Goal: Transaction & Acquisition: Purchase product/service

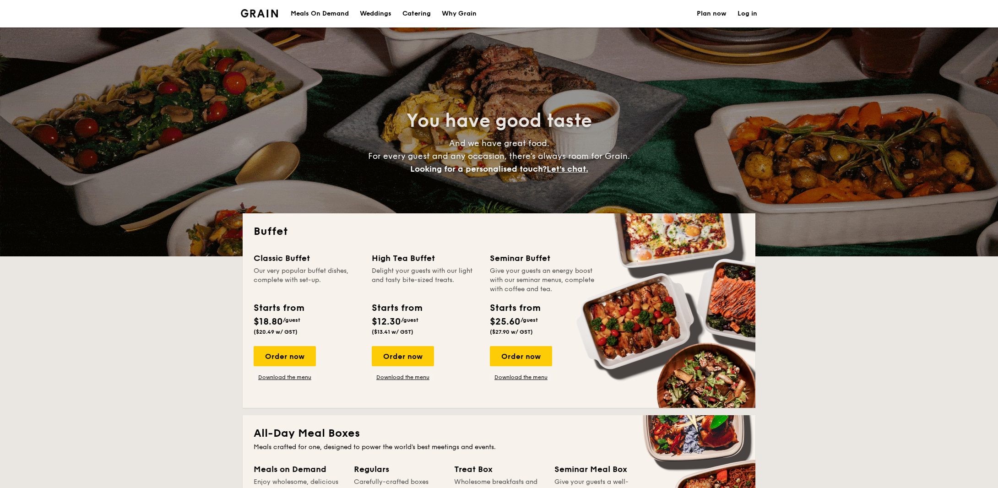
select select
click at [287, 361] on div "Order now" at bounding box center [285, 356] width 62 height 20
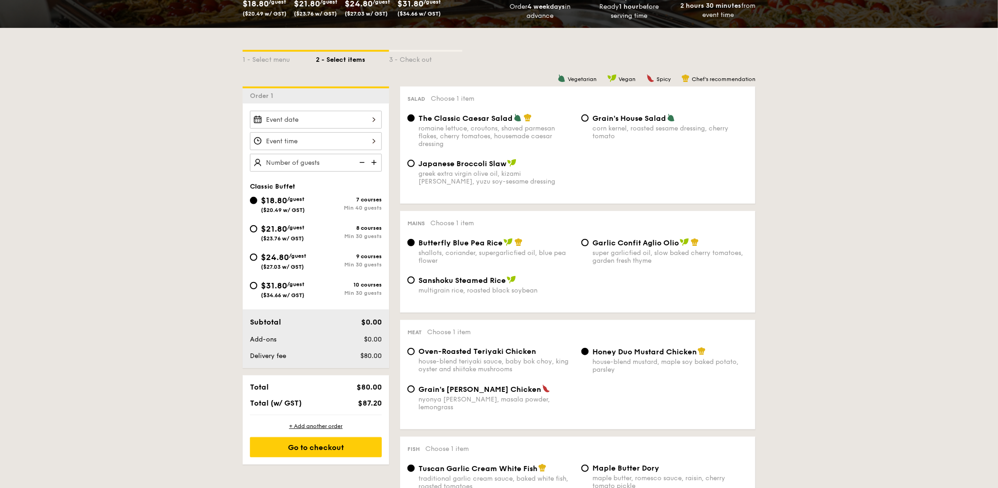
scroll to position [183, 0]
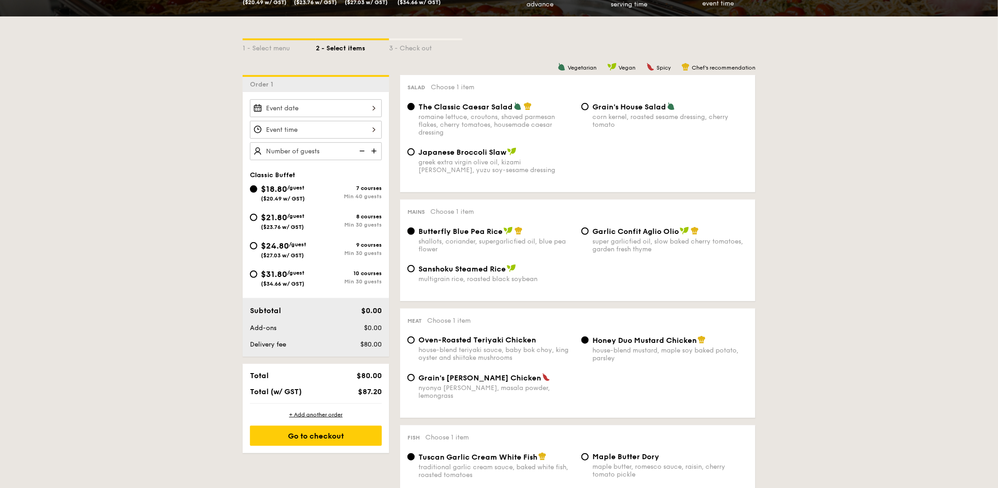
click at [309, 102] on div at bounding box center [316, 108] width 132 height 18
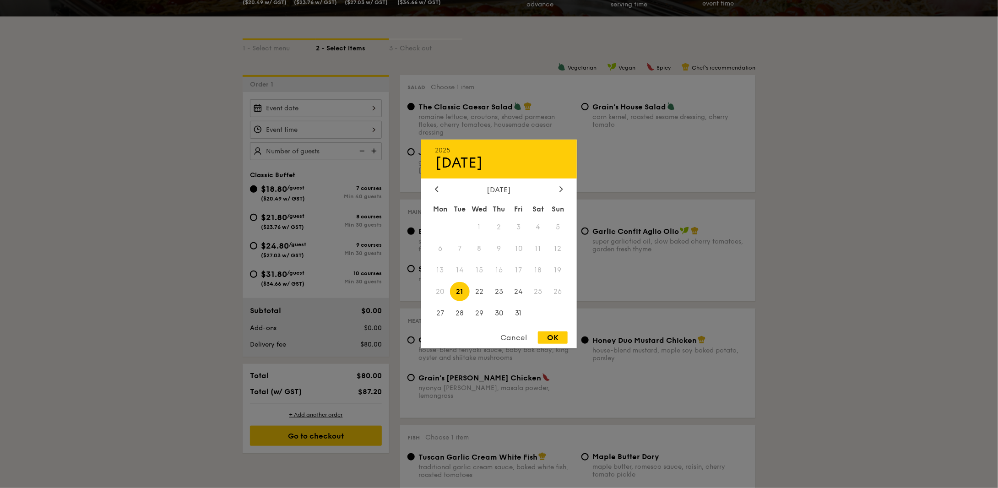
click at [565, 187] on div "[DATE]" at bounding box center [499, 189] width 156 height 9
click at [565, 187] on div at bounding box center [561, 189] width 8 height 9
click at [433, 187] on div at bounding box center [437, 189] width 8 height 9
click at [561, 186] on icon at bounding box center [561, 188] width 3 height 5
click at [539, 272] on span "15" at bounding box center [538, 270] width 20 height 20
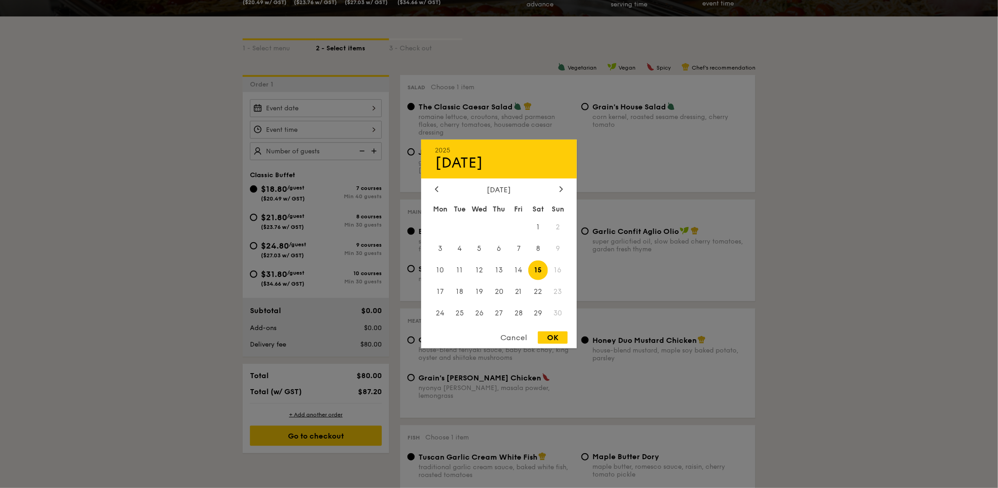
click at [564, 341] on div "OK" at bounding box center [553, 337] width 30 height 12
type input "[DATE]"
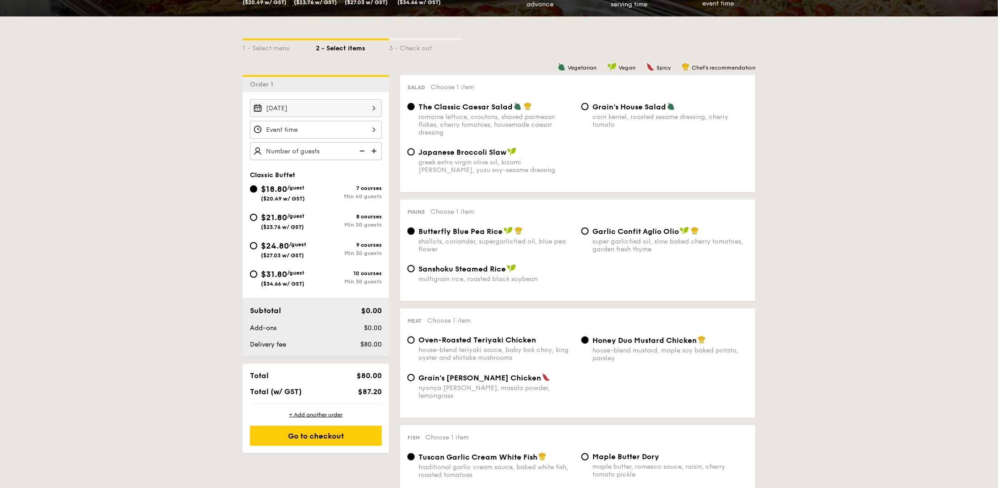
click at [314, 135] on div at bounding box center [316, 130] width 132 height 18
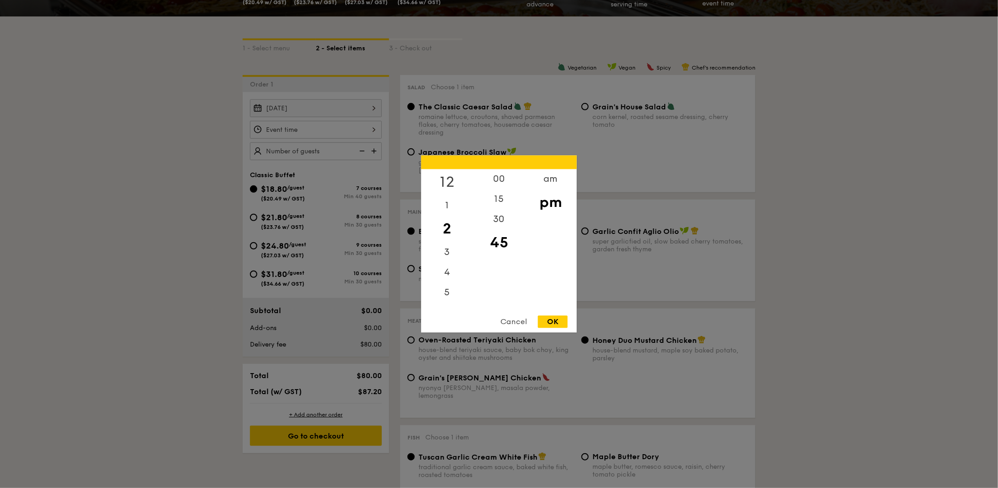
click at [445, 177] on div "12" at bounding box center [447, 182] width 52 height 27
click at [498, 190] on div "15" at bounding box center [499, 202] width 52 height 27
click at [548, 319] on div "OK" at bounding box center [553, 322] width 30 height 12
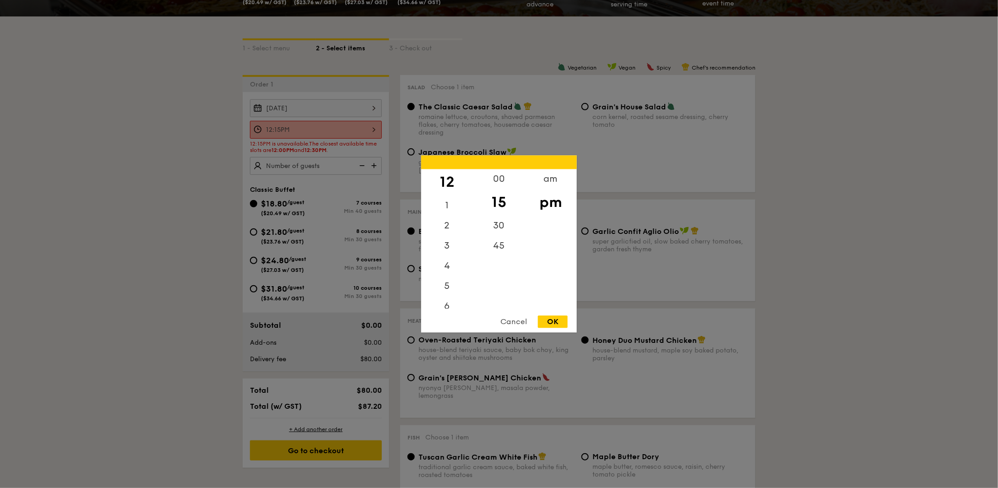
click at [354, 133] on div "12:15PM 12 1 2 3 4 5 6 7 8 9 10 11 00 15 30 45 am pm Cancel OK" at bounding box center [316, 130] width 132 height 18
click at [504, 227] on div "30" at bounding box center [499, 229] width 52 height 27
click at [554, 319] on div "OK" at bounding box center [553, 322] width 30 height 12
type input "12:30PM"
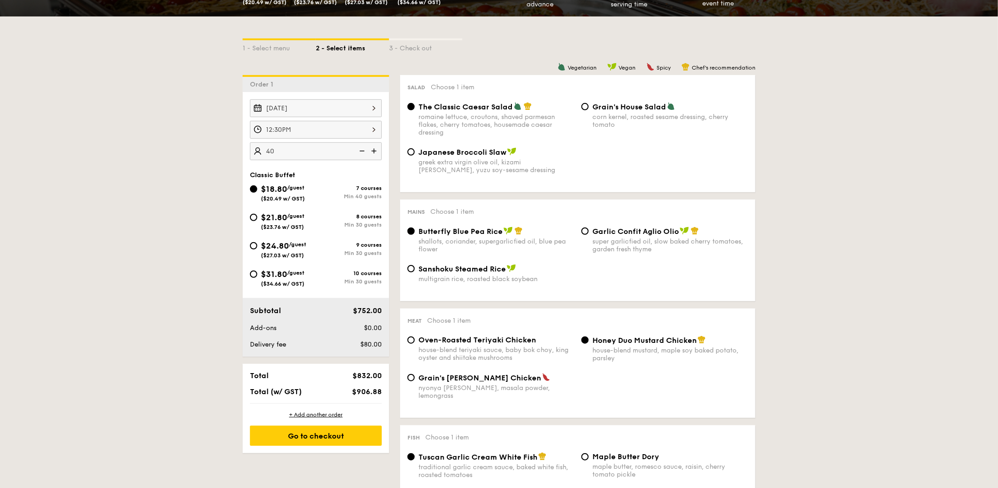
type input "40 guests"
click at [260, 216] on div "$21.80 /guest ($23.76 w/ GST)" at bounding box center [283, 220] width 66 height 19
click at [257, 216] on input "$21.80 /guest ($23.76 w/ GST) 8 courses Min 30 guests" at bounding box center [253, 217] width 7 height 7
radio input "true"
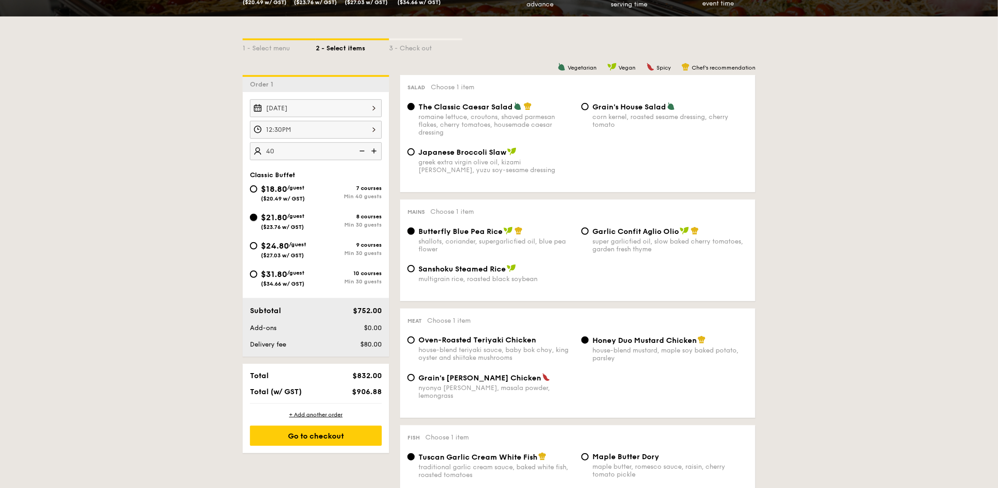
radio input "true"
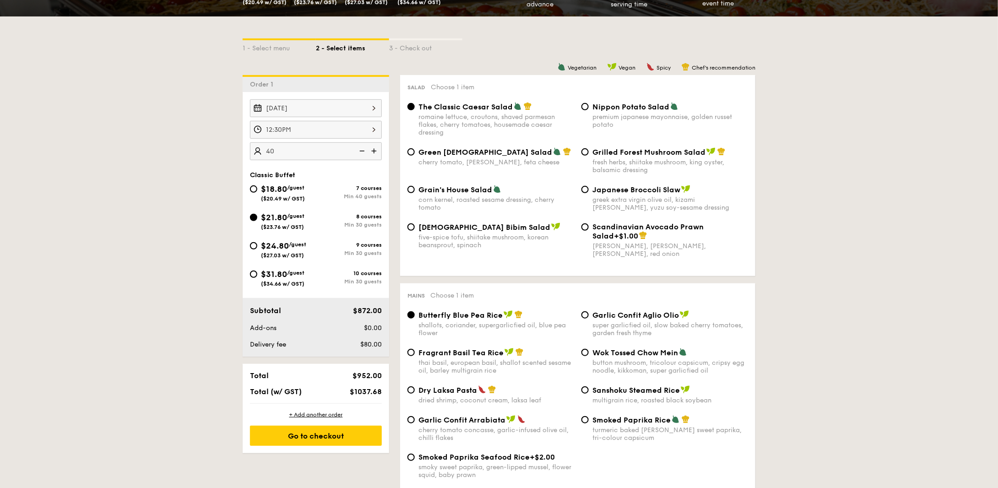
click at [259, 184] on div "$18.80 /guest ($20.49 w/ GST)" at bounding box center [283, 192] width 66 height 19
click at [257, 185] on input "$18.80 /guest ($20.49 w/ GST) 7 courses Min 40 guests" at bounding box center [253, 188] width 7 height 7
radio input "true"
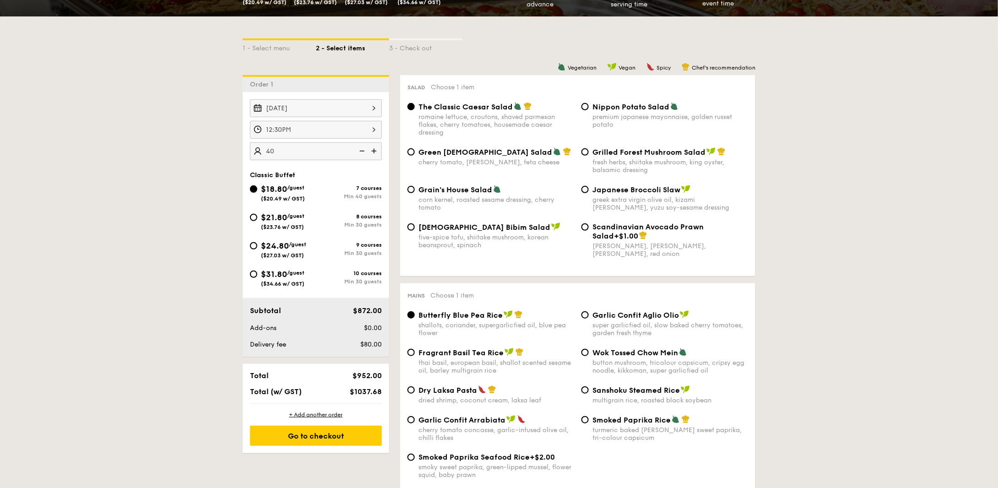
radio input "true"
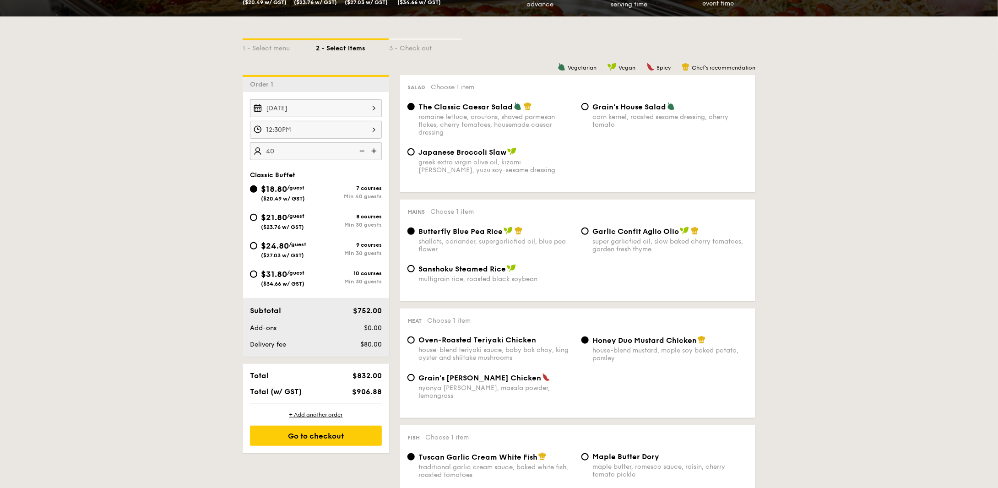
click at [621, 239] on div "Garlic Confit Aglio Olio super garlicfied oil, slow baked cherry tomatoes, gard…" at bounding box center [670, 240] width 156 height 27
click at [589, 235] on input "Garlic Confit Aglio Olio super garlicfied oil, slow baked cherry tomatoes, gard…" at bounding box center [584, 230] width 7 height 7
radio input "true"
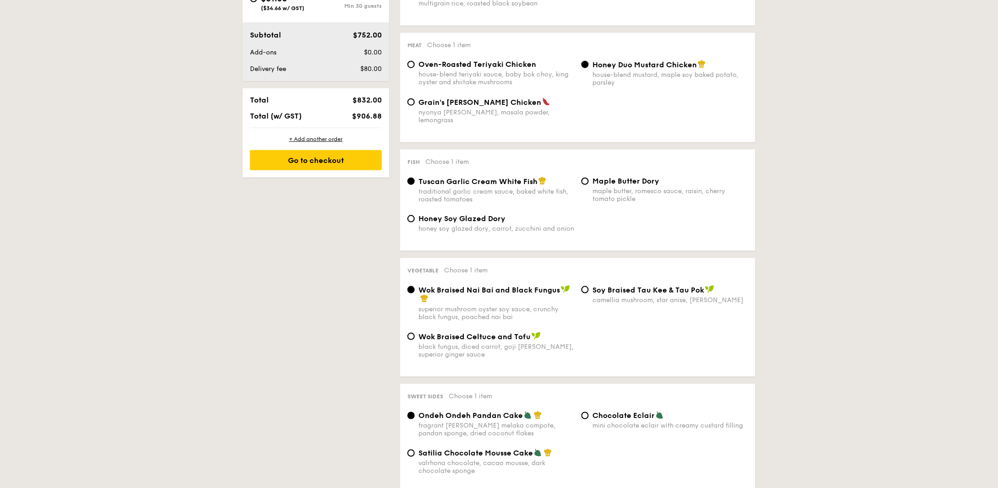
scroll to position [503, 0]
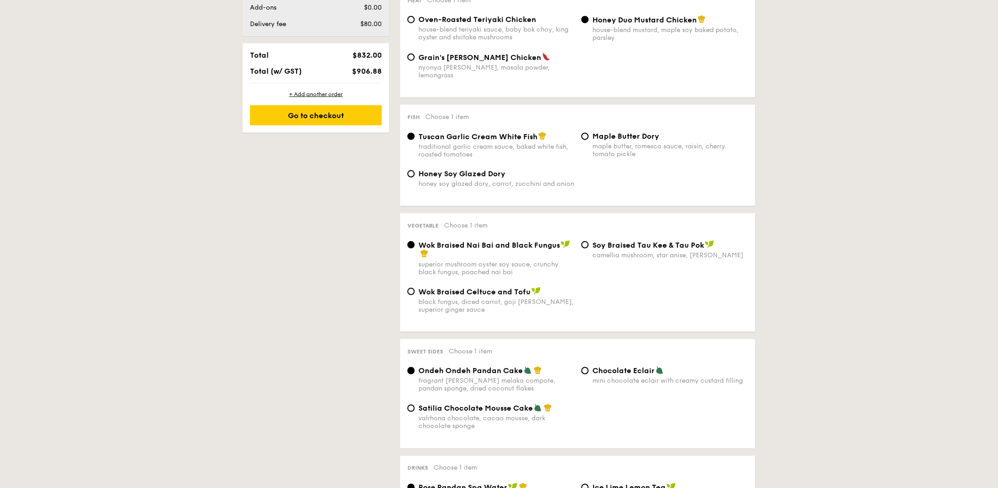
click at [649, 257] on div "camellia mushroom, star anise, [PERSON_NAME]" at bounding box center [670, 255] width 156 height 8
click at [589, 249] on input "⁠Soy Braised Tau Kee & Tau Pok camellia mushroom, star anise, goji [PERSON_NAME]" at bounding box center [584, 244] width 7 height 7
radio input "true"
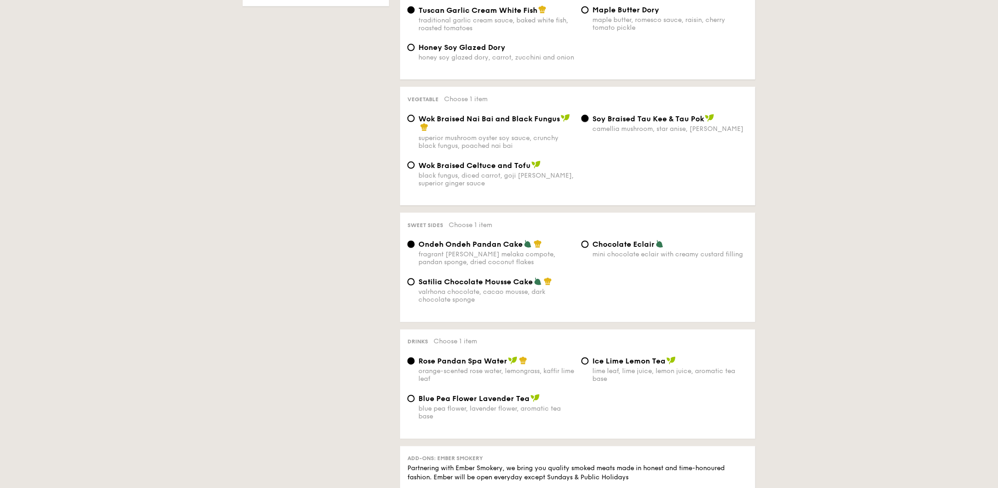
scroll to position [641, 0]
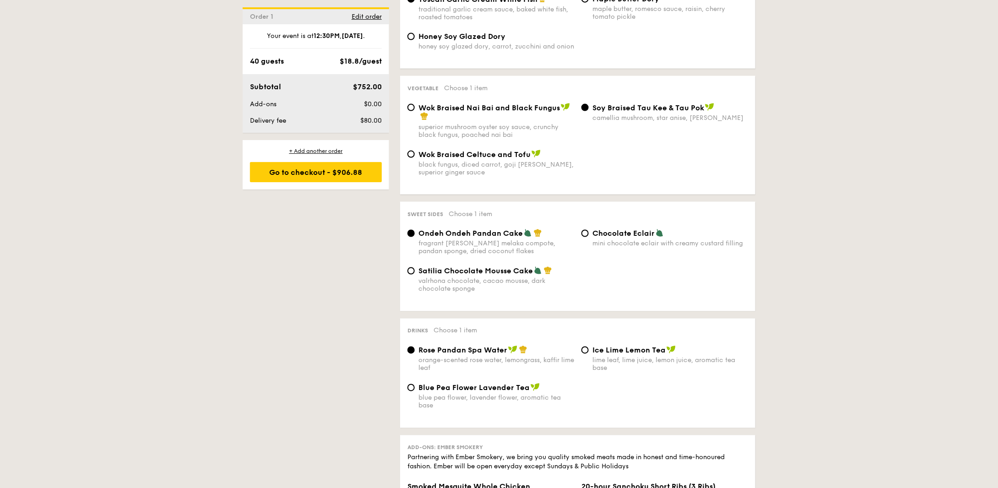
click at [522, 270] on span "Satilia Chocolate Mousse Cake" at bounding box center [475, 271] width 114 height 9
click at [415, 270] on input "Satilia Chocolate Mousse Cake valrhona chocolate, cacao mousse, dark chocolate …" at bounding box center [410, 270] width 7 height 7
radio input "true"
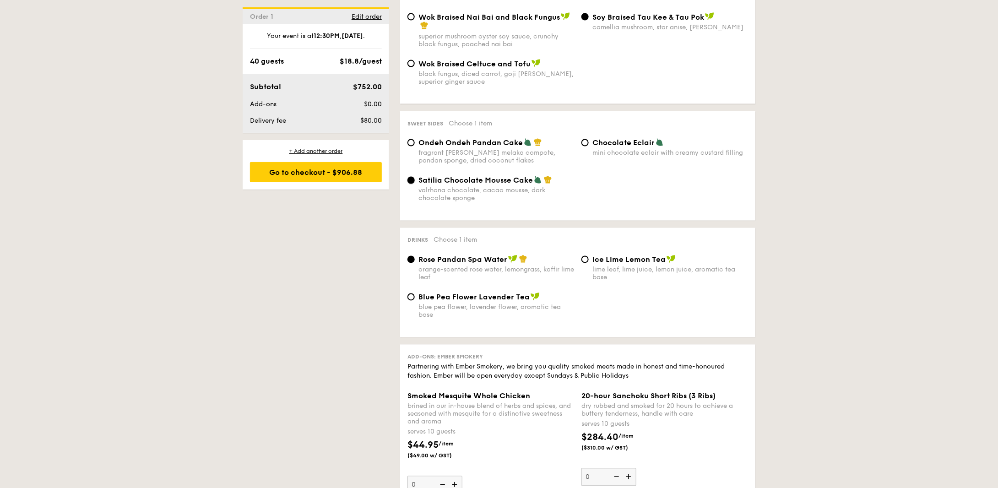
scroll to position [732, 0]
click at [592, 257] on div "Ice Lime Lemon Tea lime leaf, lime juice, lemon juice, aromatic tea base" at bounding box center [665, 267] width 174 height 27
click at [587, 260] on input "Ice Lime Lemon Tea lime leaf, lime juice, lemon juice, aromatic tea base" at bounding box center [584, 258] width 7 height 7
radio input "true"
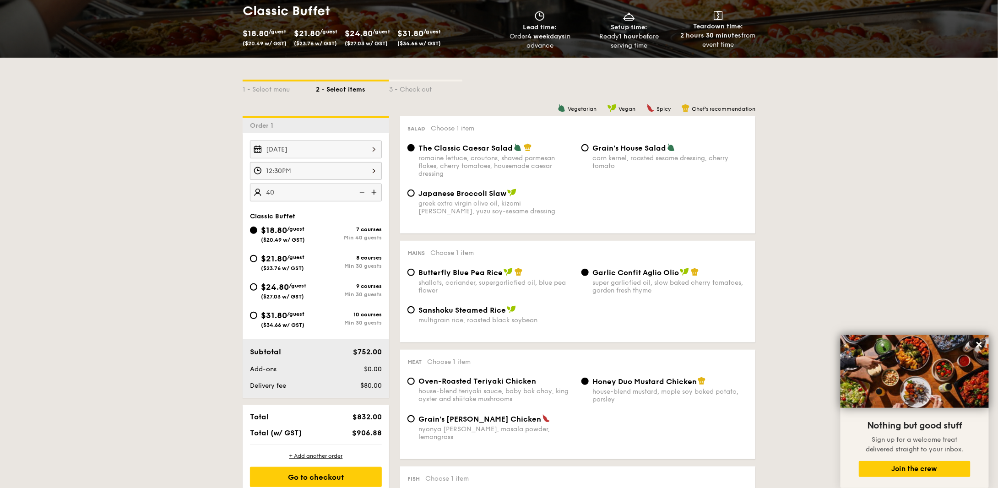
scroll to position [229, 0]
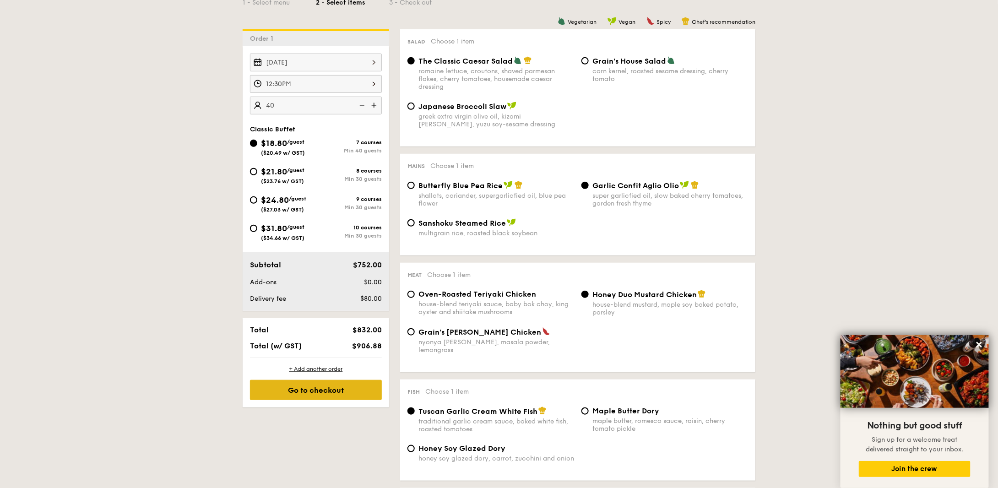
click at [281, 394] on div "Go to checkout" at bounding box center [316, 390] width 132 height 20
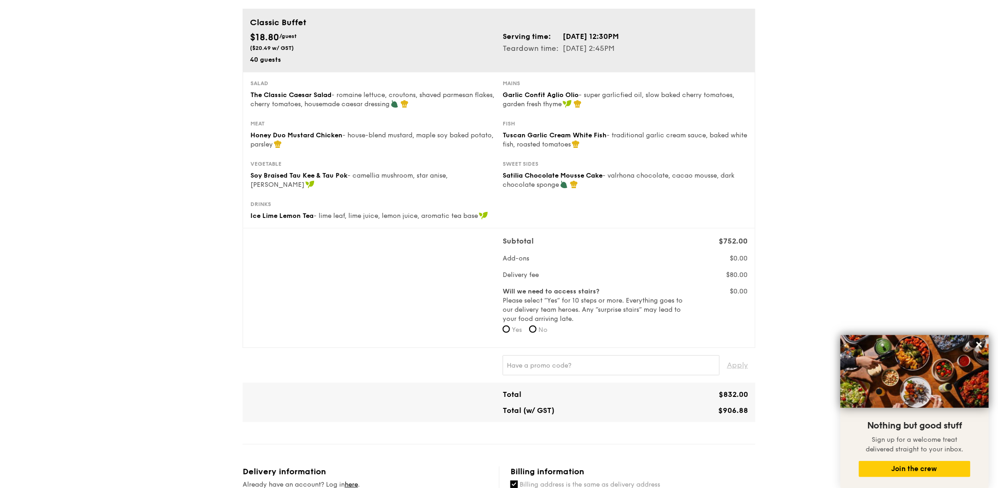
scroll to position [92, 0]
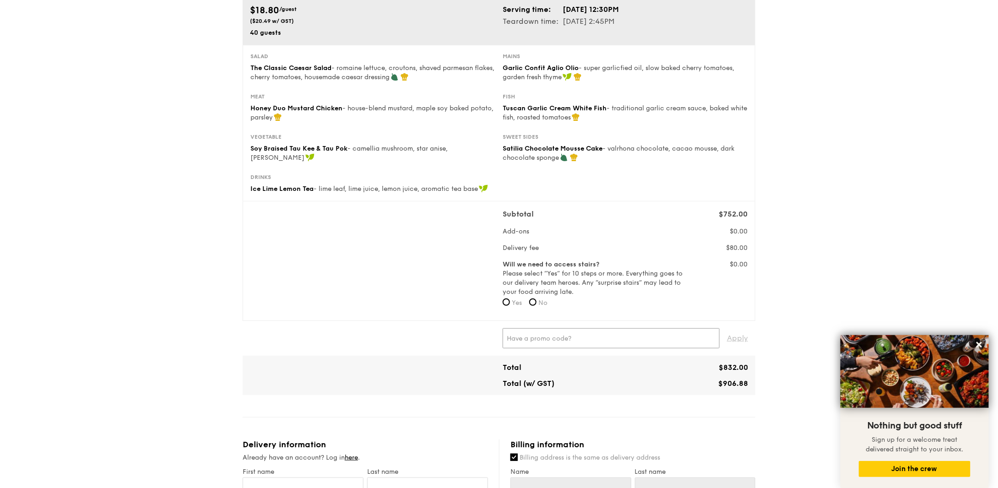
click at [584, 346] on input "text" at bounding box center [611, 338] width 217 height 20
click at [735, 339] on span "Apply" at bounding box center [737, 338] width 21 height 20
type input "IREADGRAINADS"
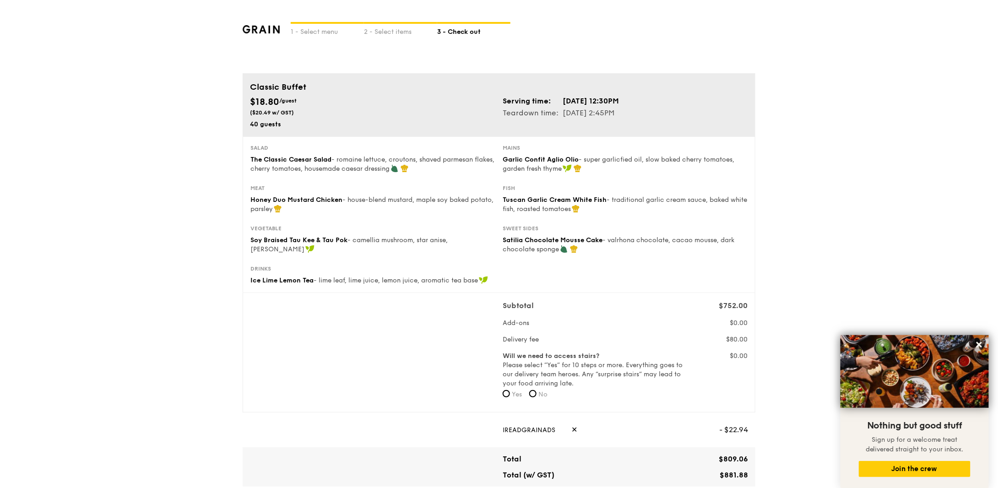
scroll to position [46, 0]
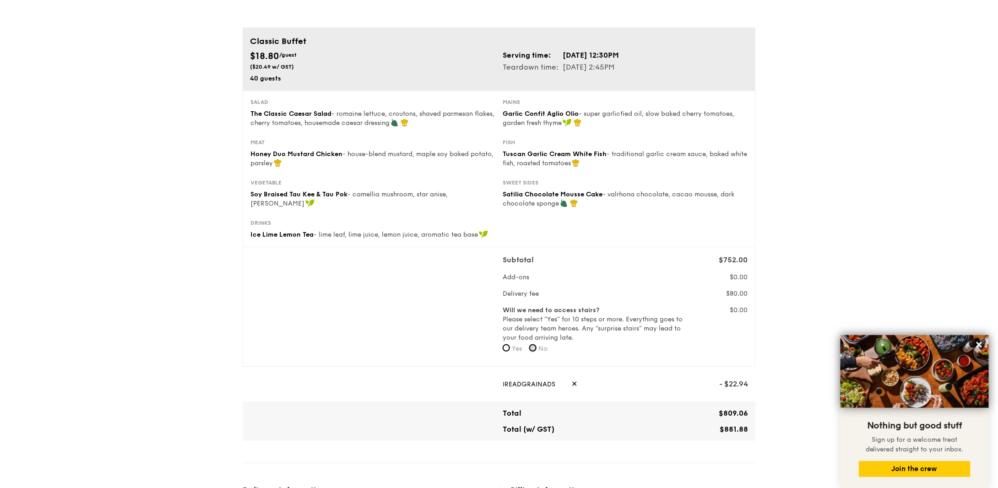
click at [535, 349] on input "No" at bounding box center [532, 347] width 7 height 7
radio input "true"
